Goal: Task Accomplishment & Management: Manage account settings

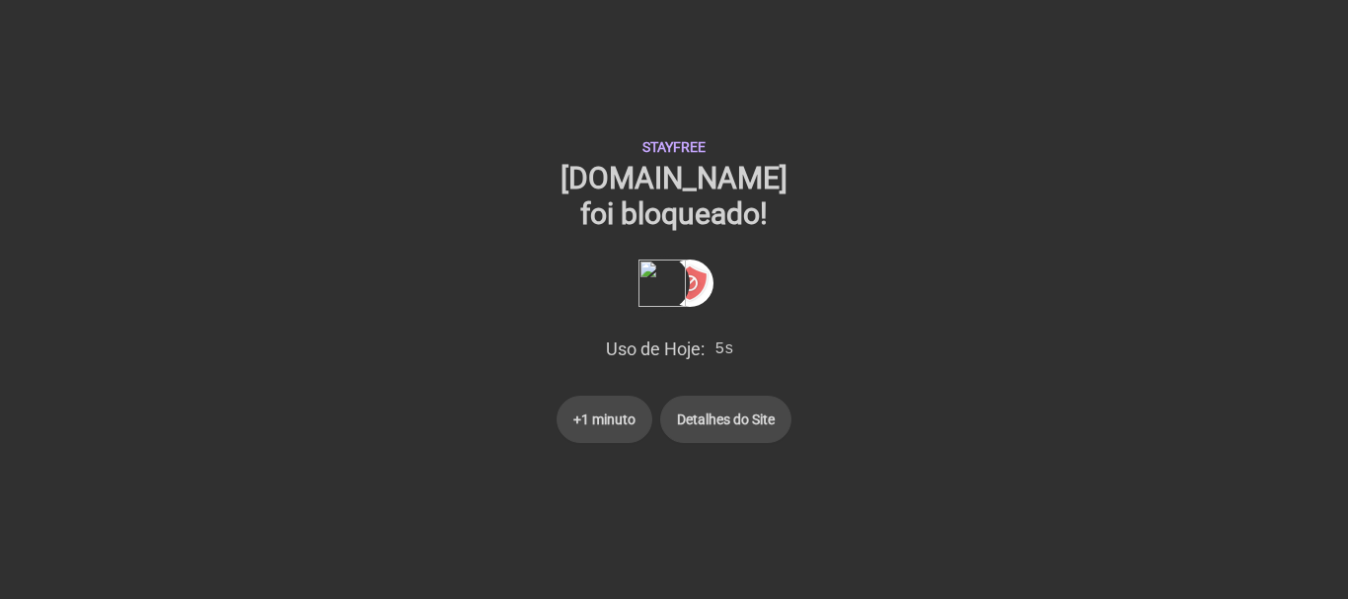
click at [636, 426] on button "+1 minuto" at bounding box center [605, 419] width 96 height 47
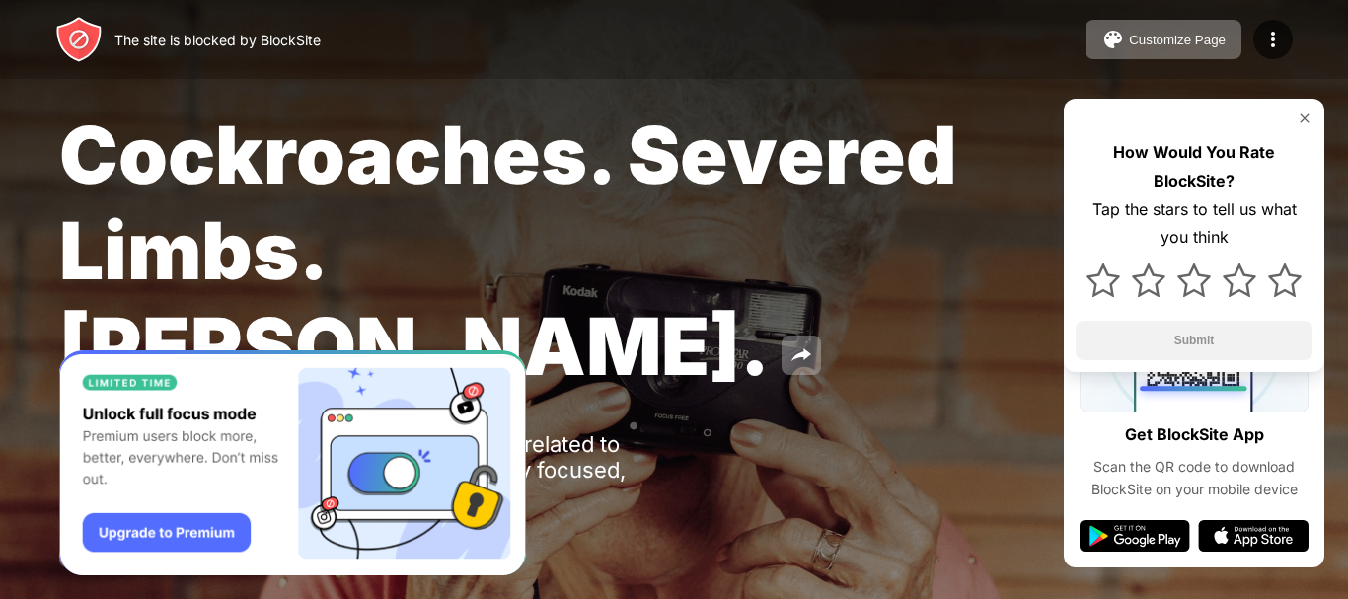
click at [305, 40] on div "The site is blocked by BlockSite" at bounding box center [217, 40] width 206 height 17
click at [1265, 43] on img at bounding box center [1273, 40] width 24 height 24
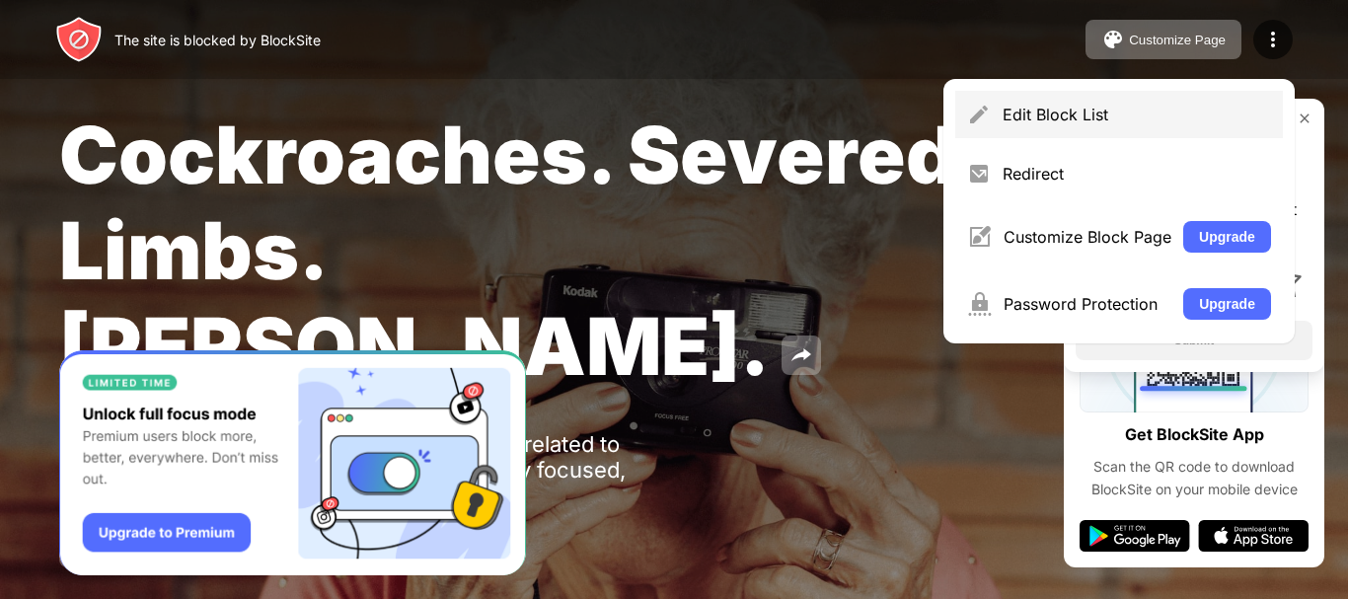
click at [1140, 125] on div "Edit Block List" at bounding box center [1119, 114] width 328 height 47
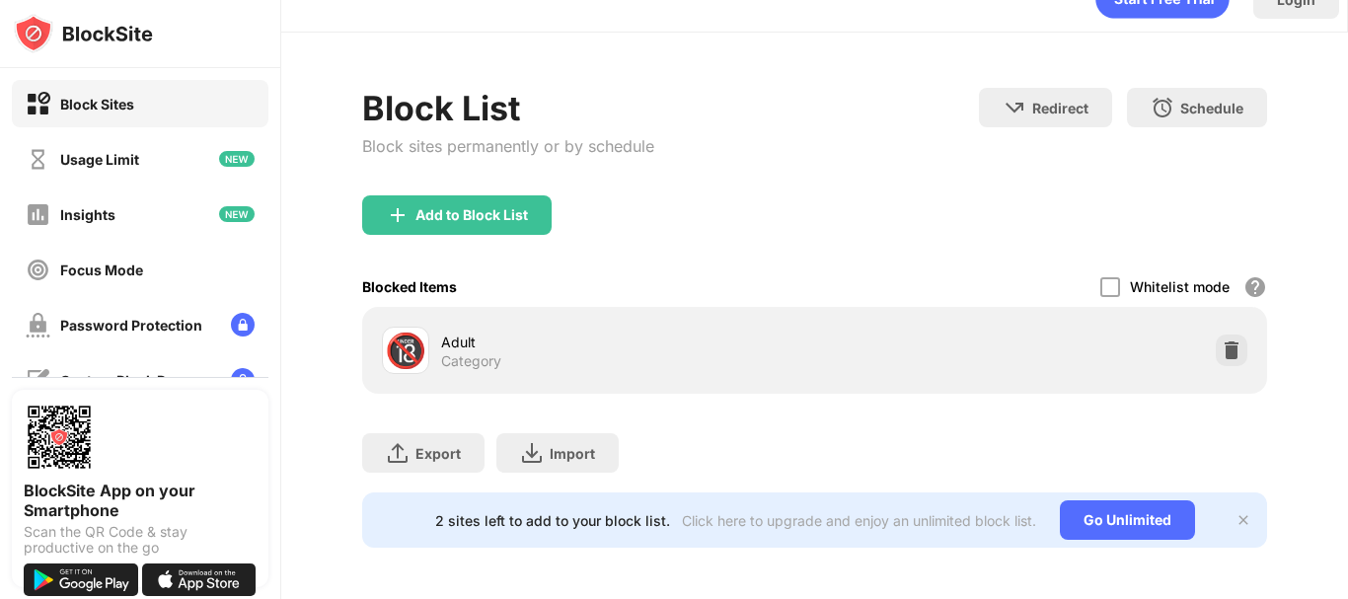
scroll to position [54, 0]
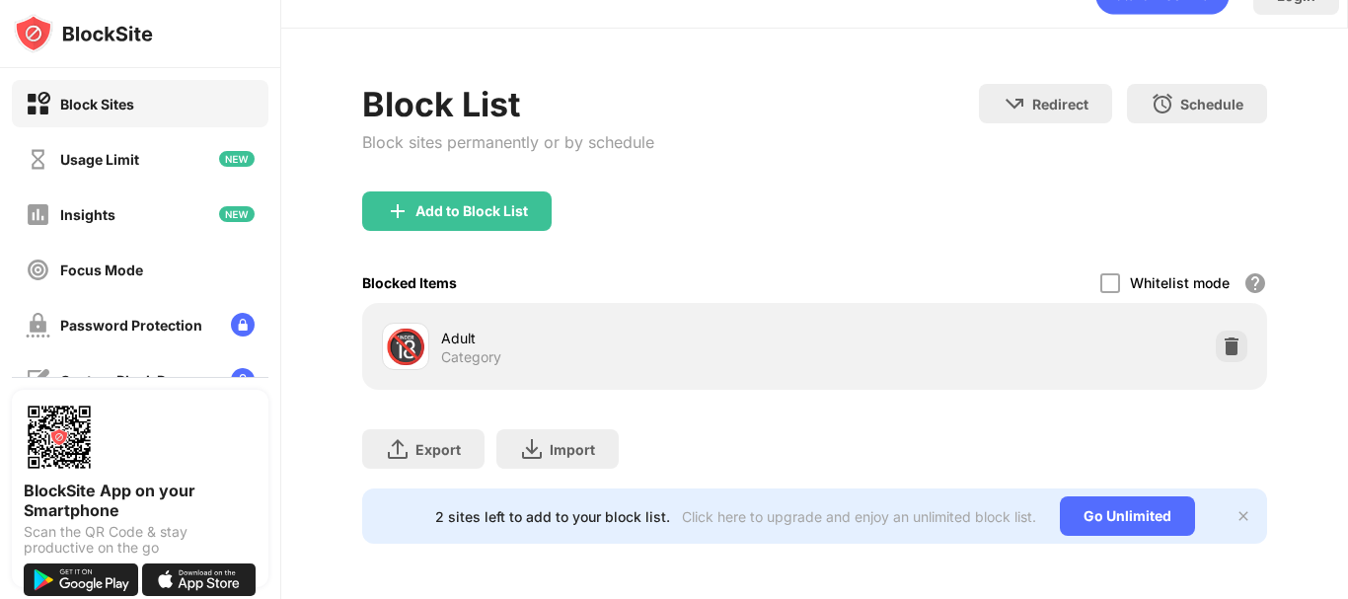
click at [1235, 508] on img at bounding box center [1243, 516] width 16 height 16
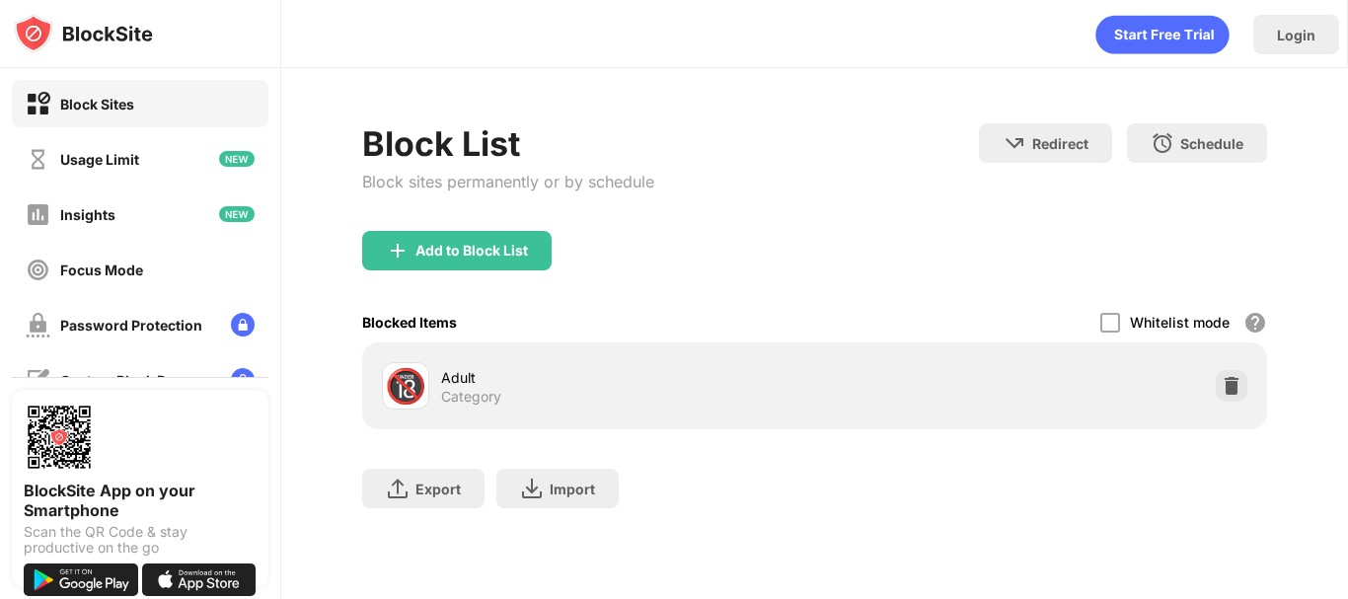
click at [789, 374] on div "Adult" at bounding box center [628, 377] width 374 height 21
click at [438, 380] on div "🔞 Adult Category" at bounding box center [598, 385] width 433 height 47
click at [437, 375] on div "🔞 Adult Category" at bounding box center [598, 385] width 433 height 47
click at [1234, 396] on div at bounding box center [1232, 386] width 32 height 32
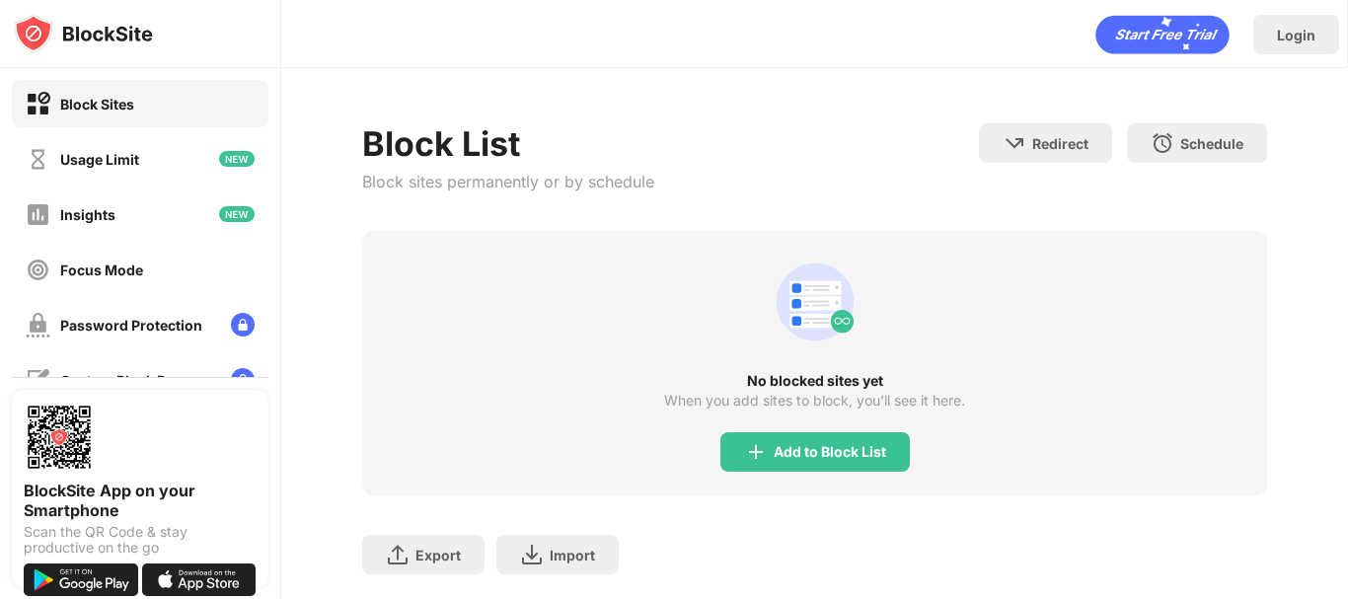
scroll to position [65, 0]
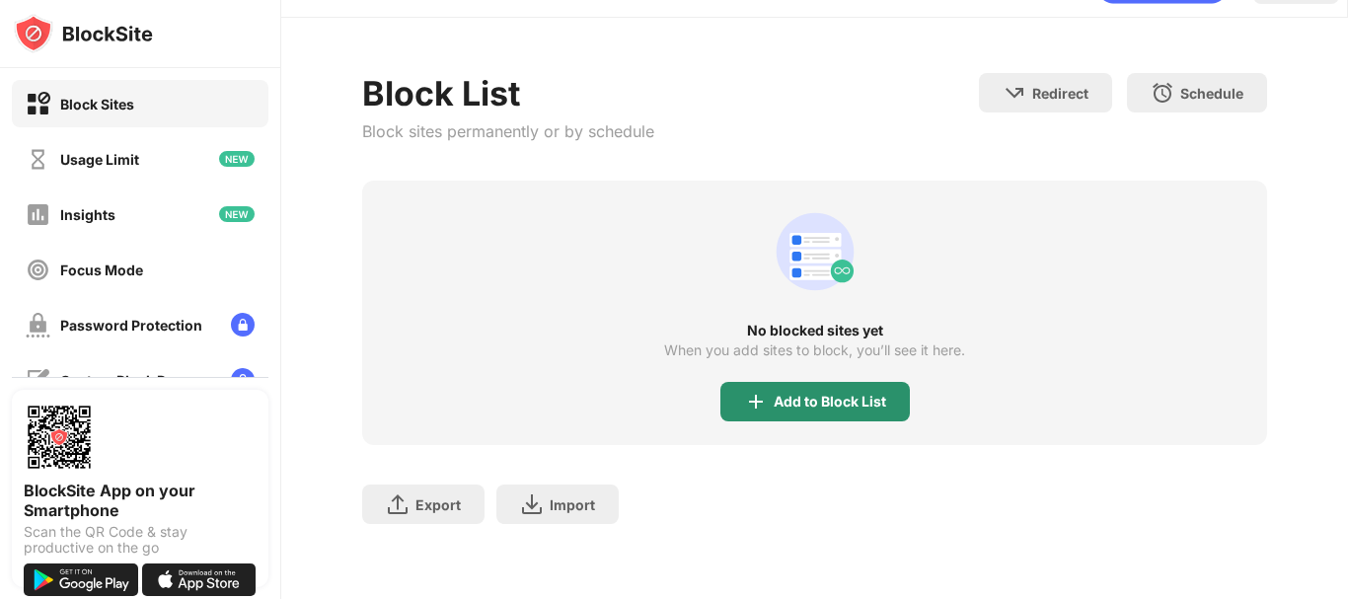
click at [862, 403] on div "Add to Block List" at bounding box center [814, 401] width 189 height 39
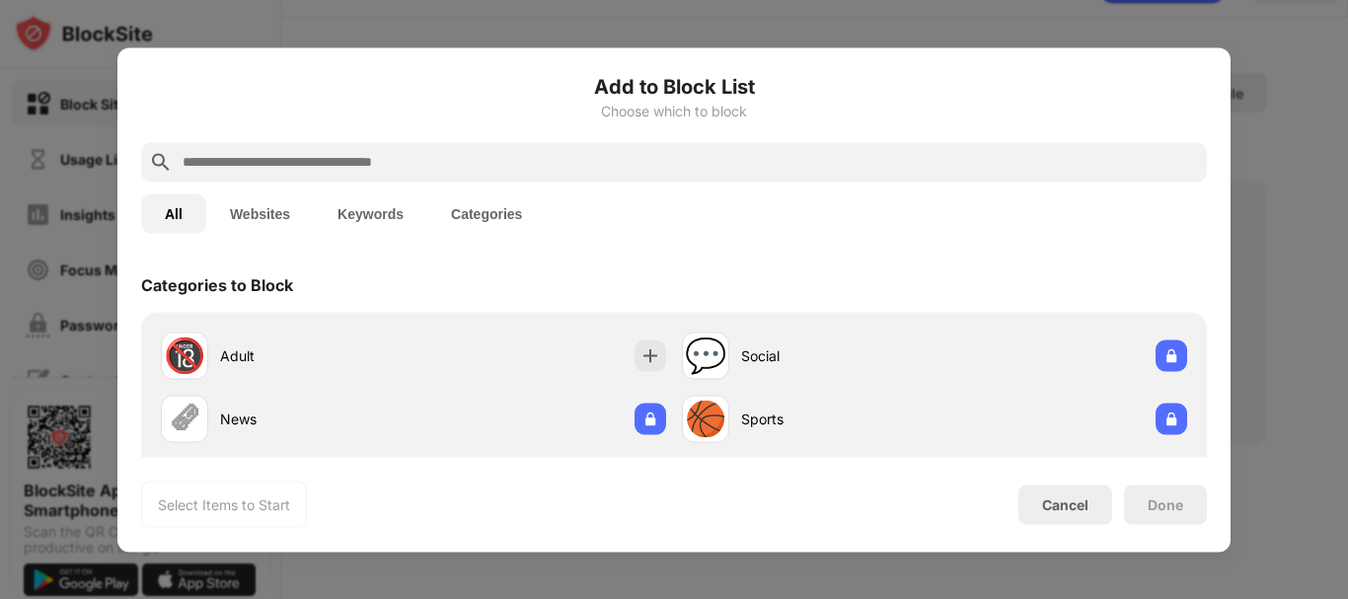
click at [1261, 249] on div at bounding box center [674, 299] width 1348 height 599
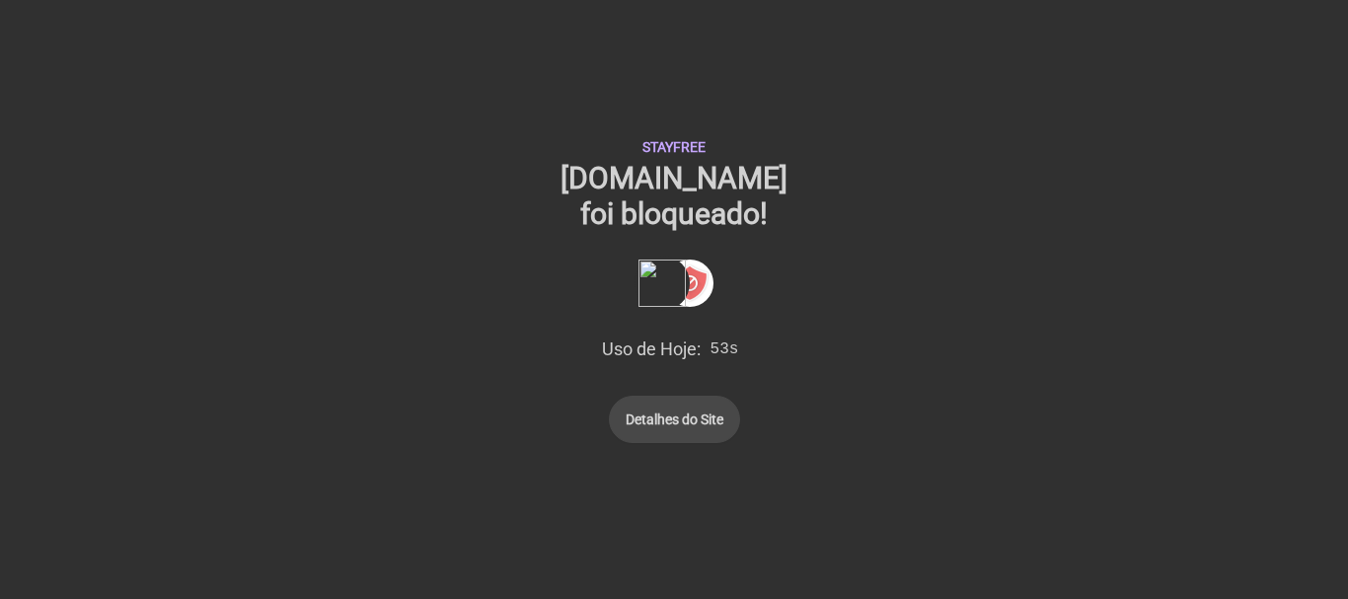
click at [683, 421] on link "Detalhes do Site" at bounding box center [674, 419] width 131 height 47
